Goal: Communication & Community: Answer question/provide support

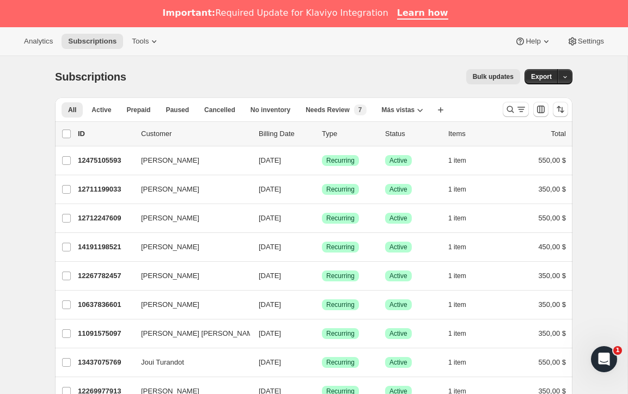
click at [601, 357] on icon "Open Intercom Messenger" at bounding box center [604, 359] width 18 height 18
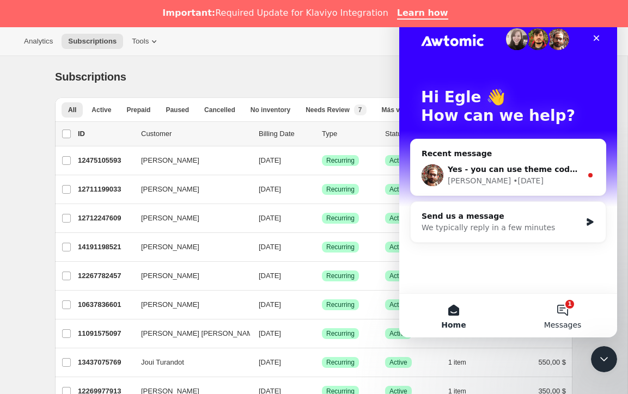
click at [563, 305] on button "1 Messages" at bounding box center [562, 316] width 109 height 44
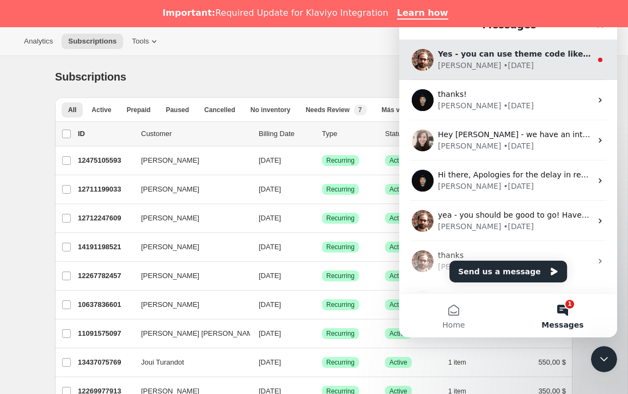
click at [539, 63] on div "[PERSON_NAME] • [DATE]" at bounding box center [514, 65] width 153 height 11
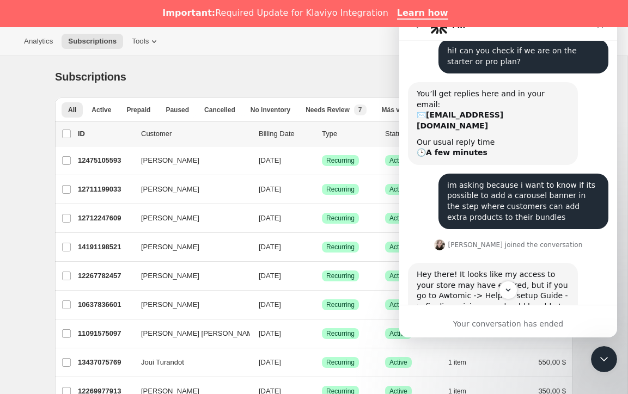
scroll to position [427, 0]
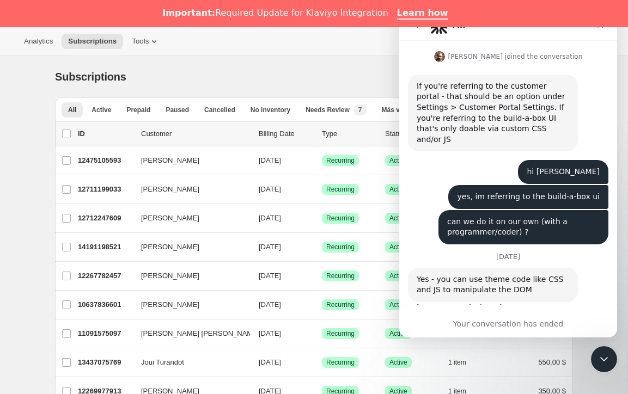
click at [481, 274] on div "Yes - you can use theme code like CSS and JS to manipulate the DOM" at bounding box center [492, 284] width 152 height 21
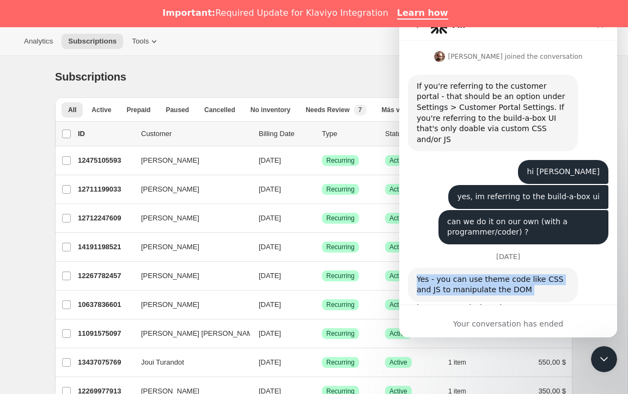
click at [481, 274] on div "Yes - you can use theme code like CSS and JS to manipulate the DOM" at bounding box center [492, 284] width 152 height 21
copy div "Yes - you can use theme code like CSS and JS to manipulate the DOM"
